Goal: Information Seeking & Learning: Find specific fact

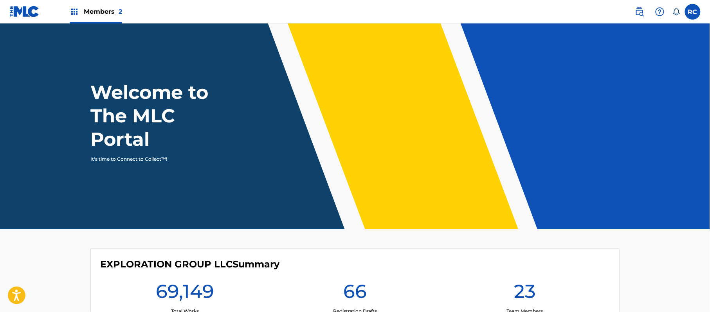
click at [97, 18] on div "Members 2" at bounding box center [96, 11] width 52 height 23
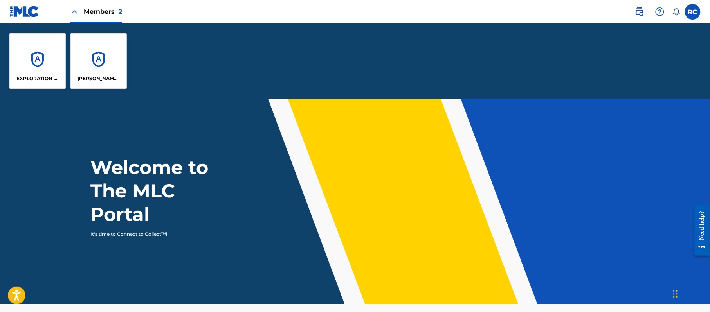
click at [42, 77] on p "EXPLORATION GROUP LLC" at bounding box center [37, 78] width 43 height 7
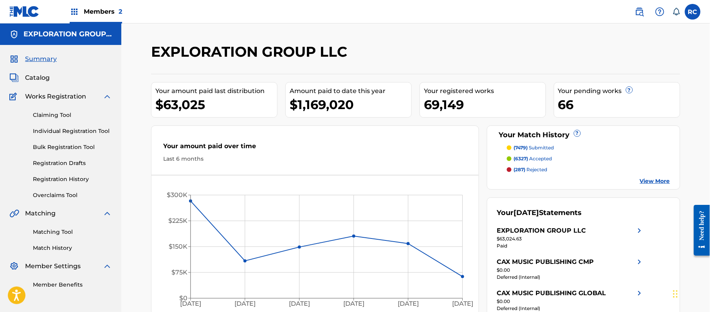
click at [45, 72] on div "Summary Catalog Works Registration Claiming Tool Individual Registration Tool B…" at bounding box center [60, 172] width 121 height 254
click at [44, 79] on span "Catalog" at bounding box center [37, 77] width 25 height 9
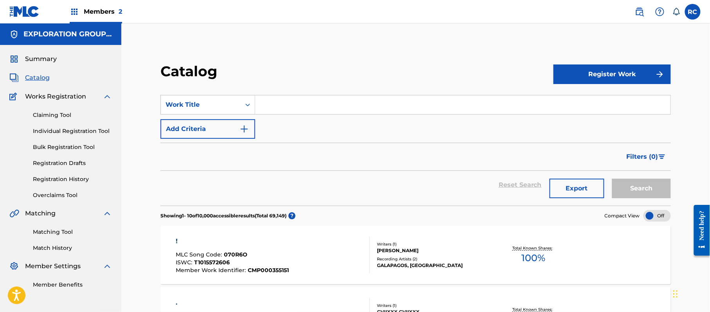
click at [263, 108] on input "Search Form" at bounding box center [462, 105] width 415 height 19
paste input "GE4GAY"
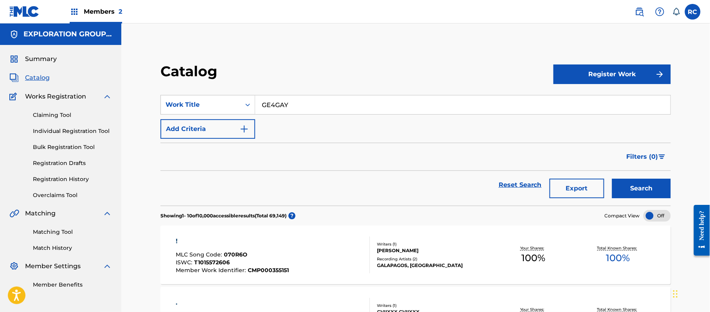
type input "GE4GAY"
click at [628, 186] on button "Search" at bounding box center [641, 189] width 59 height 20
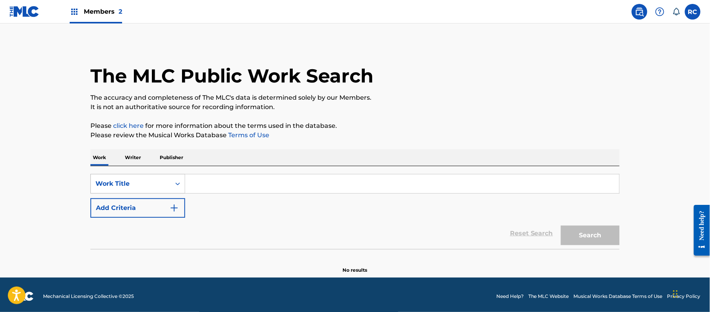
click at [163, 184] on div "Work Title" at bounding box center [131, 183] width 70 height 9
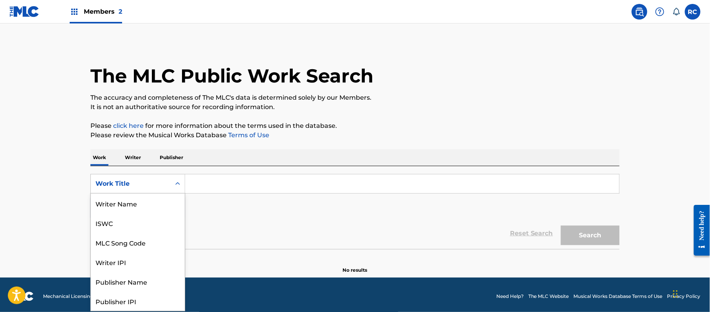
scroll to position [39, 0]
click at [128, 282] on div "MLC Publisher Number" at bounding box center [138, 282] width 94 height 20
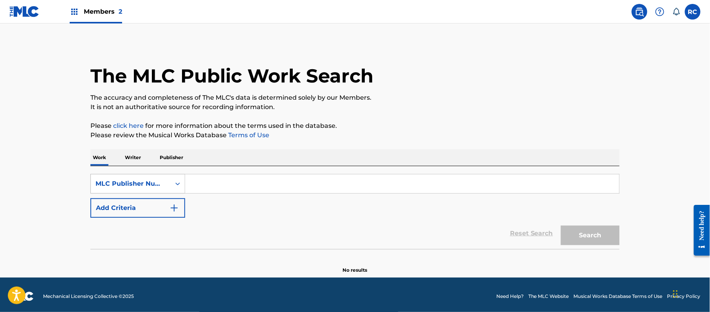
click at [164, 186] on div "MLC Publisher Number" at bounding box center [131, 183] width 70 height 9
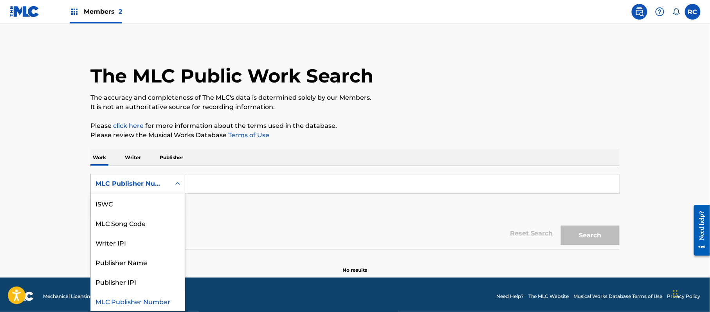
scroll to position [0, 0]
click at [140, 262] on div "MLC Song Code" at bounding box center [138, 263] width 94 height 20
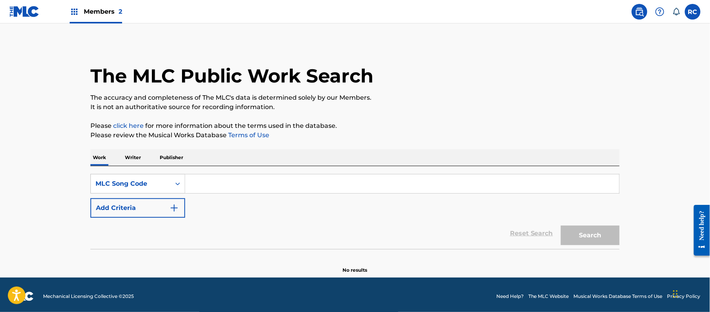
click at [223, 177] on input "Search Form" at bounding box center [402, 184] width 434 height 19
paste input "GE4GAY"
type input "GE4GAY"
click at [612, 243] on button "Search" at bounding box center [590, 236] width 59 height 20
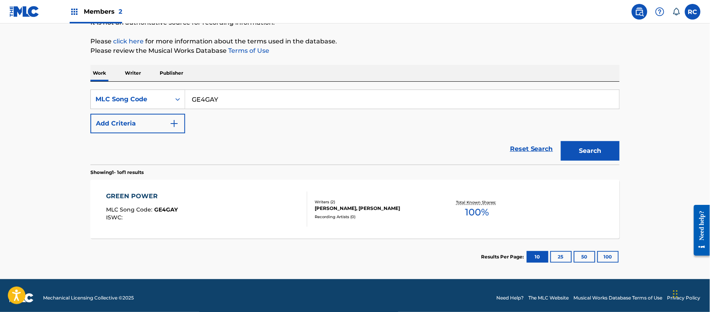
scroll to position [89, 0]
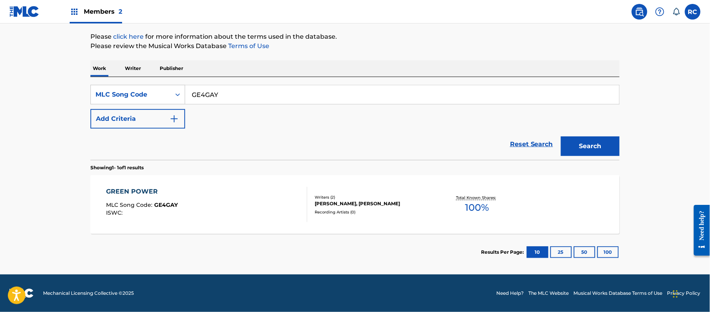
click at [141, 192] on div "GREEN POWER" at bounding box center [142, 191] width 72 height 9
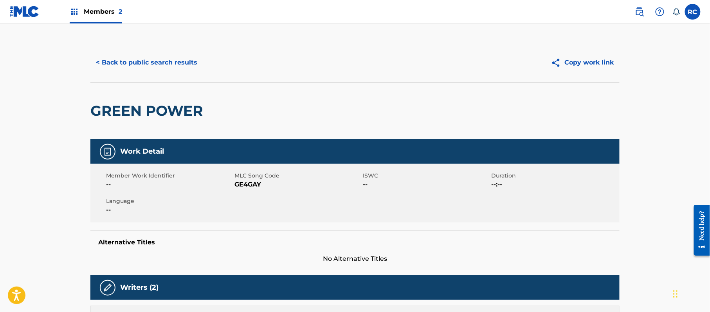
click at [109, 64] on button "< Back to public search results" at bounding box center [146, 63] width 112 height 20
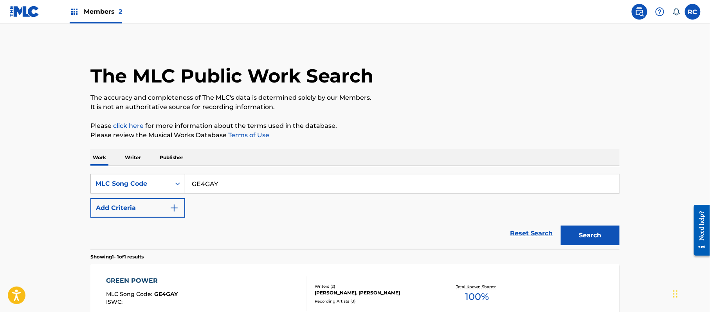
scroll to position [69, 0]
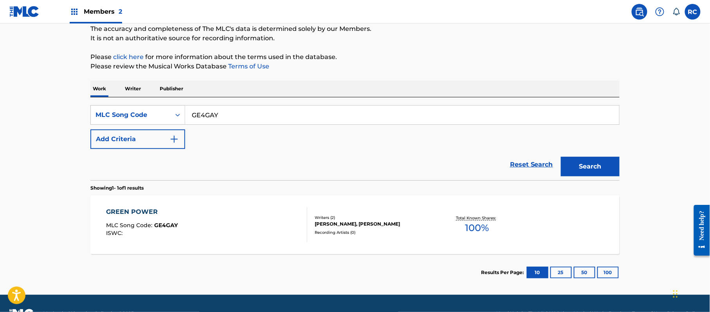
click at [215, 117] on input "GE4GAY" at bounding box center [402, 115] width 434 height 19
paste input "IG7HW"
type input "IG7HWY"
click at [583, 154] on div "Search" at bounding box center [588, 164] width 63 height 31
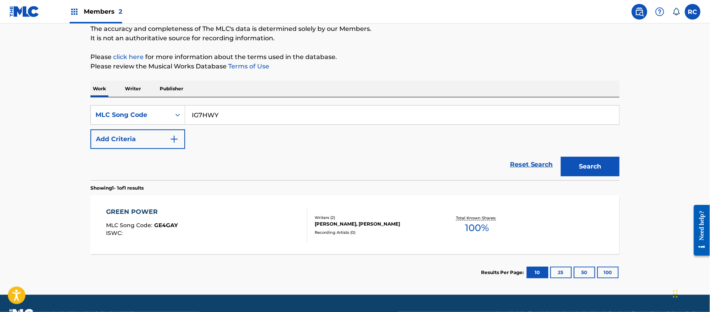
click at [583, 161] on button "Search" at bounding box center [590, 167] width 59 height 20
click at [202, 213] on div "I ONLY LOVE YOU (CAUSE YOU'RE NO GOOD)" at bounding box center [183, 212] width 155 height 9
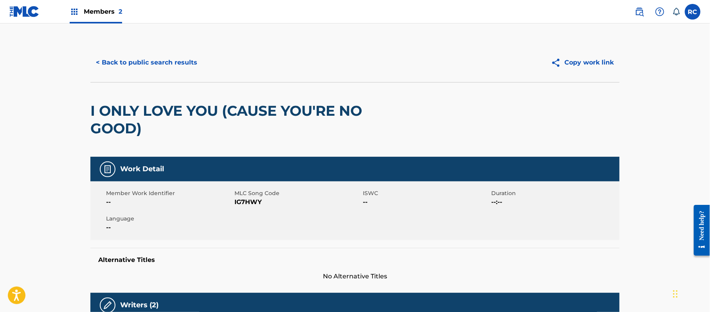
click at [118, 65] on button "< Back to public search results" at bounding box center [146, 63] width 112 height 20
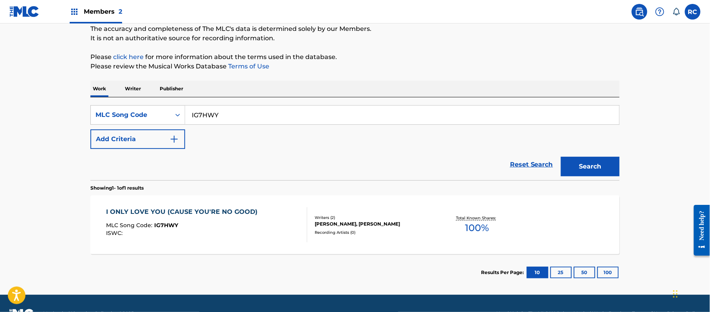
click at [212, 117] on input "IG7HWY" at bounding box center [402, 115] width 434 height 19
paste input "X6"
type input "IG7HX6"
click at [583, 163] on button "Search" at bounding box center [590, 167] width 59 height 20
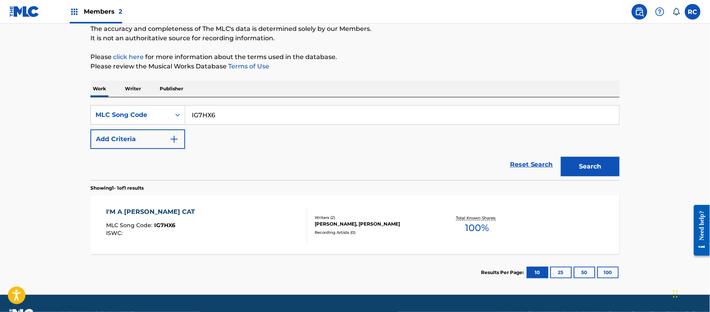
click at [138, 209] on div "I'M A TOM CAT" at bounding box center [152, 212] width 93 height 9
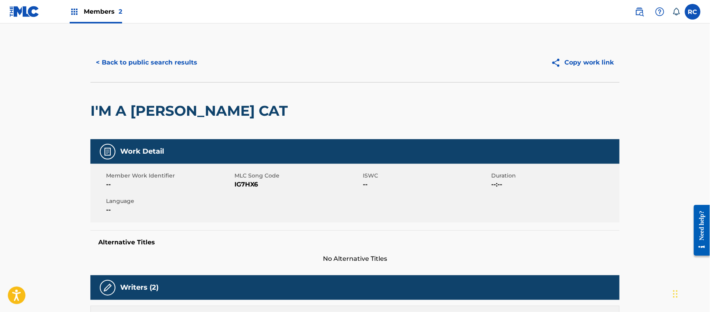
click at [113, 60] on button "< Back to public search results" at bounding box center [146, 63] width 112 height 20
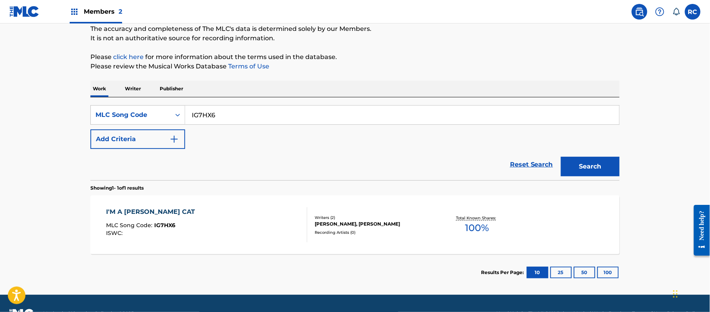
click at [203, 117] on input "IG7HX6" at bounding box center [402, 115] width 434 height 19
paste input "SC37Y0"
type input "SC37Y0"
click at [604, 165] on button "Search" at bounding box center [590, 167] width 59 height 20
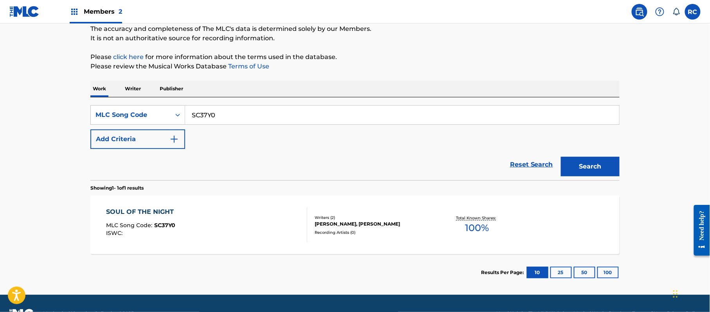
click at [142, 211] on div "SOUL OF THE NIGHT" at bounding box center [142, 212] width 72 height 9
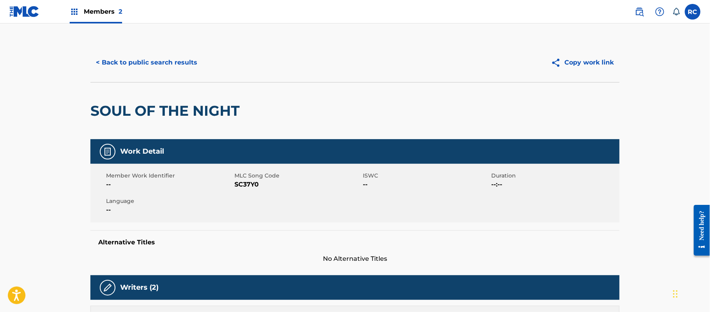
click at [124, 57] on button "< Back to public search results" at bounding box center [146, 63] width 112 height 20
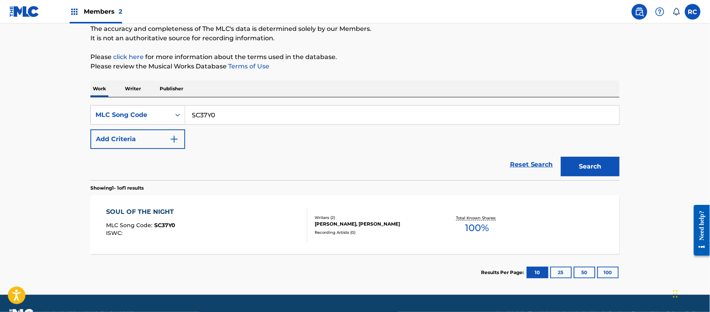
click at [225, 117] on input "SC37Y0" at bounding box center [402, 115] width 434 height 19
paste input "B19323"
type input "B19323"
click at [602, 160] on button "Search" at bounding box center [590, 167] width 59 height 20
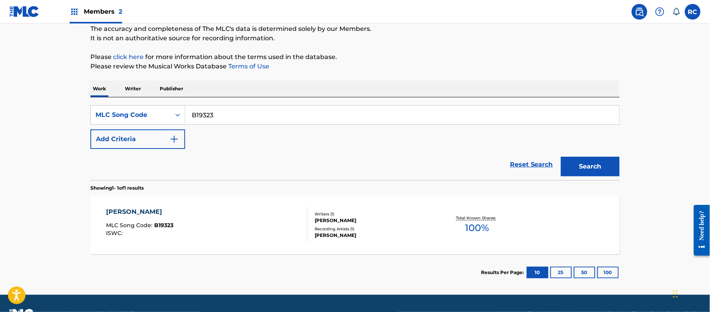
click at [122, 213] on div "BARBARA" at bounding box center [139, 212] width 67 height 9
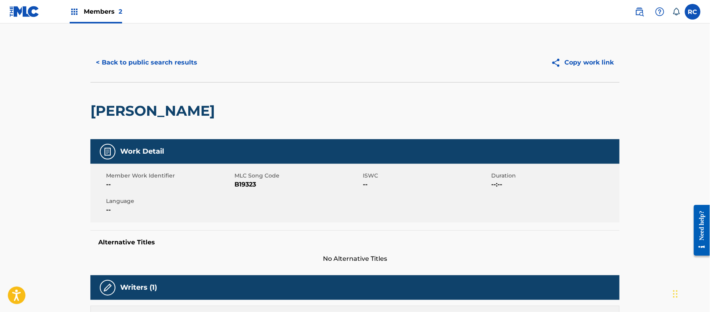
click at [121, 57] on button "< Back to public search results" at bounding box center [146, 63] width 112 height 20
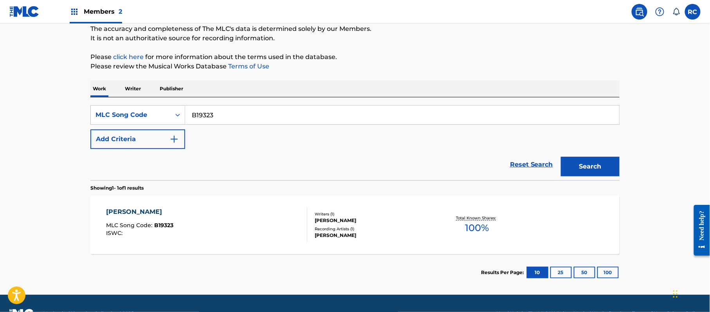
click at [235, 112] on input "B19323" at bounding box center [402, 115] width 434 height 19
paste input "I4345"
type input "I43453"
click at [586, 170] on button "Search" at bounding box center [590, 167] width 59 height 20
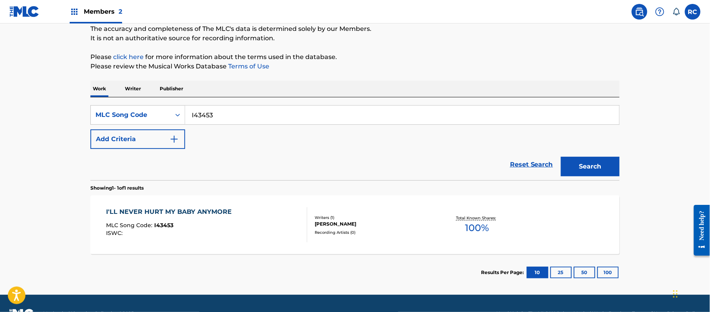
click at [175, 205] on div "I'LL NEVER HURT MY BABY ANYMORE MLC Song Code : I43453 ISWC : Writers ( 1 ) DAL…" at bounding box center [354, 225] width 529 height 59
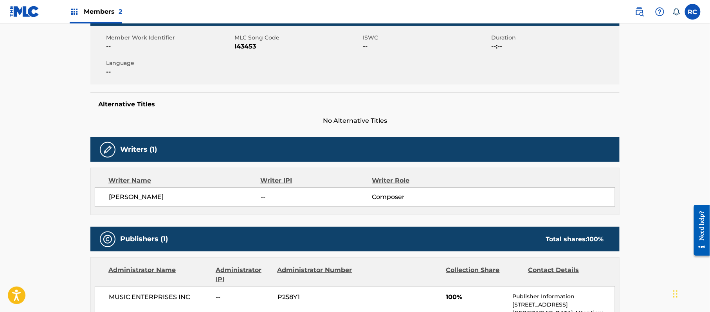
scroll to position [157, 0]
